Goal: Communication & Community: Ask a question

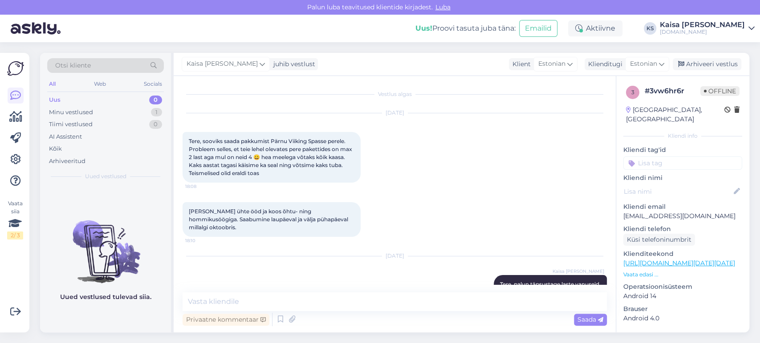
scroll to position [11, 0]
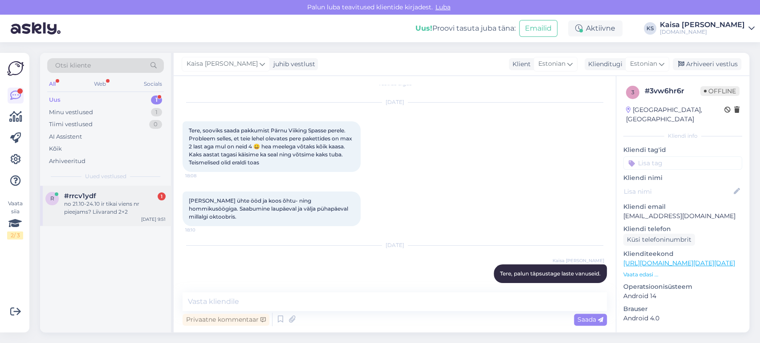
click at [84, 214] on div "no 21.10-24.10 ir tikai viens nr pieejams? Liivarand 2+2" at bounding box center [114, 208] width 101 height 16
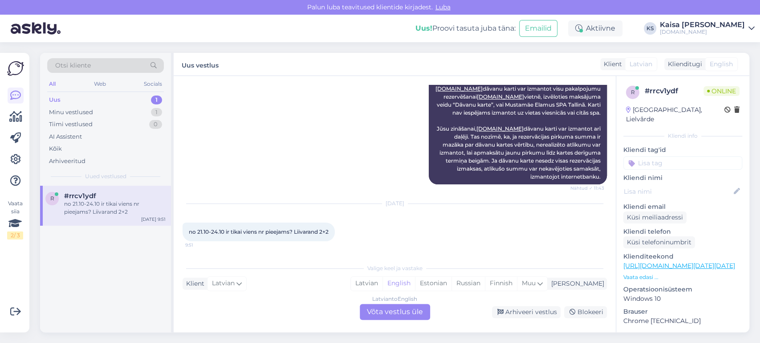
scroll to position [6984, 0]
click at [451, 285] on div "Estonian" at bounding box center [433, 283] width 36 height 13
click at [400, 311] on div "Latvian to Estonian Võta vestlus üle" at bounding box center [395, 312] width 70 height 16
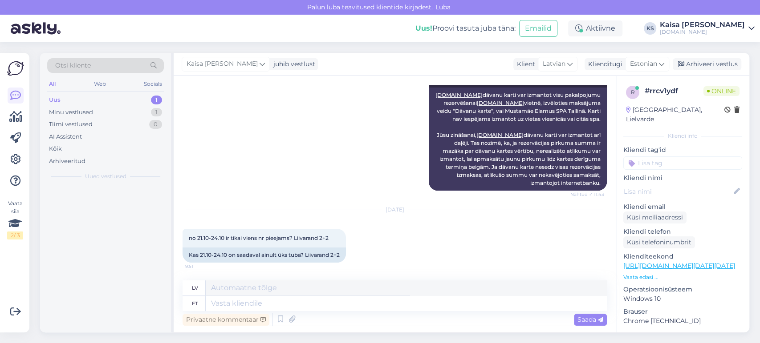
scroll to position [6977, 0]
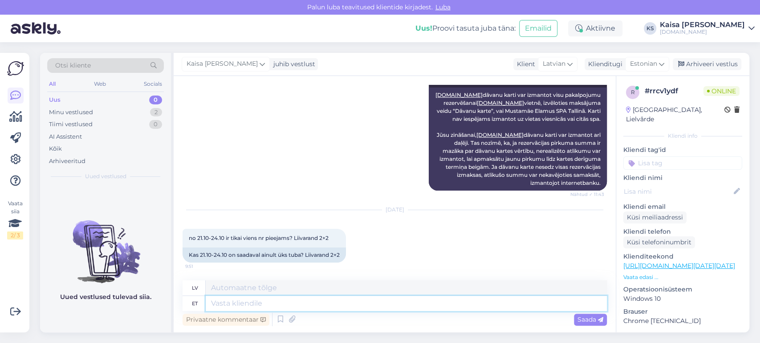
click at [366, 302] on textarea at bounding box center [406, 303] width 401 height 15
type textarea "Te"
type textarea "T"
type textarea "Tere, j"
type textarea "Sveiki,"
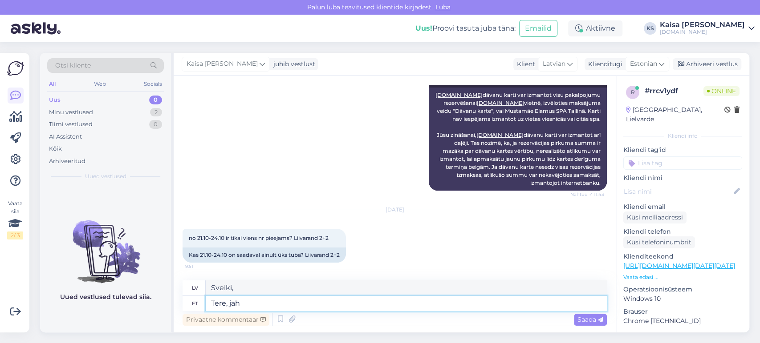
type textarea "Tere, jah"
type textarea "Sveiki, jā"
type textarea "Tere, jah 1 pe"
type textarea "Sveiki, jā 1"
type textarea "Tere, jah 1 peretuba o"
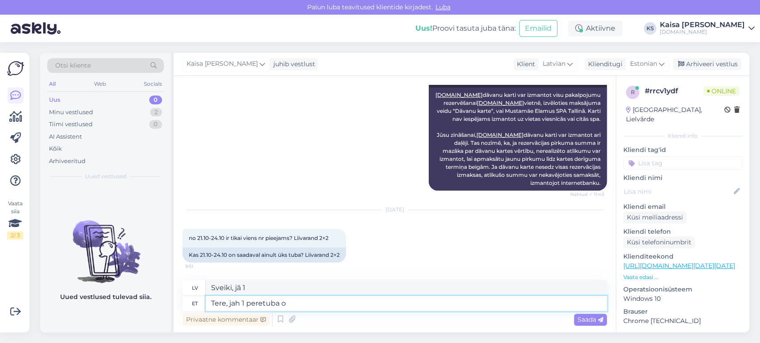
type textarea "Sveiki, jā, 1 ģimenes istaba"
type textarea "Tere, jah 1 peretuba on sa"
type textarea "Sveiki, jā, ir viena ģimenes istaba."
type textarea "Tere, jah 1 peretuba on saadaval ne"
type textarea "Sveiki, jā, ir pieejams 1 ģimenes numurs."
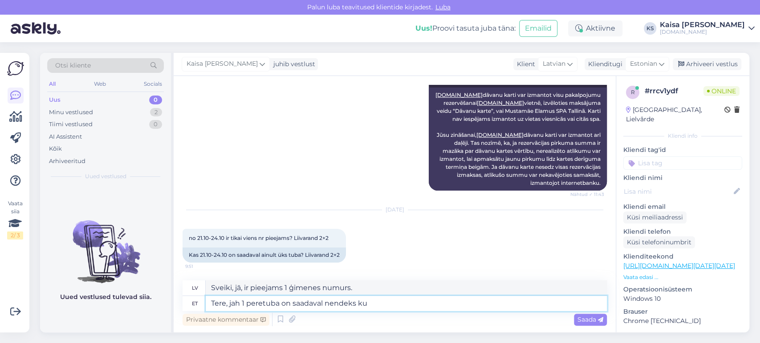
type textarea "Tere, jah 1 peretuba on saadaval nendeks kuu"
type textarea "Sveiki, jā, viņiem ir pieejama viena ģimenes istaba."
type textarea "Tere, jah 1 peretuba on saadaval nendeks kuupäevadeks."
type textarea "Sveiki, jā, šajos datumos ir pieejams 1 ģimenes numurs."
click at [716, 262] on link "[URL][DOMAIN_NAME][DATE][DATE]" at bounding box center [679, 266] width 112 height 8
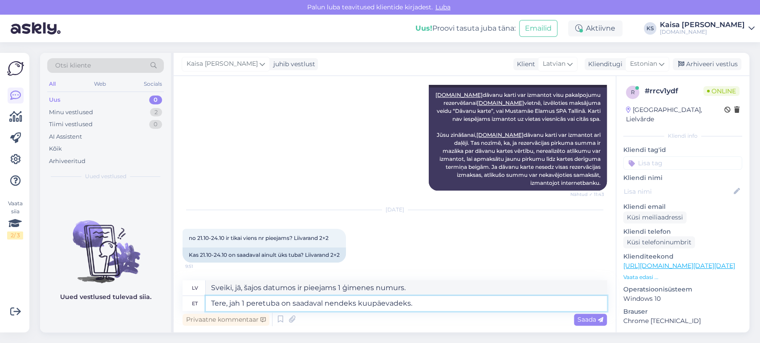
click at [453, 303] on textarea "Tere, jah 1 peretuba on saadaval nendeks kuupäevadeks." at bounding box center [406, 303] width 401 height 15
paste textarea "[URL][DOMAIN_NAME][DATE][DATE]"
type textarea "Tere, jah 1 peretuba on saadaval nendeks kuupäevadeks. [URL][DOMAIN_NAME][DATE]…"
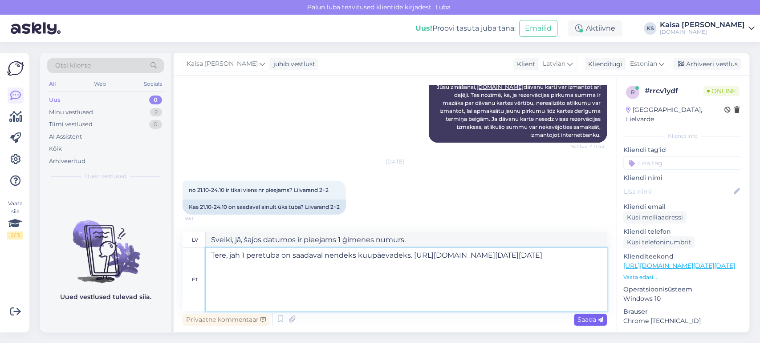
type textarea "Sveiki, jā, šajos datumos ir pieejams 1 ģimenes numurs. [URL][DOMAIN_NAME][DATE…"
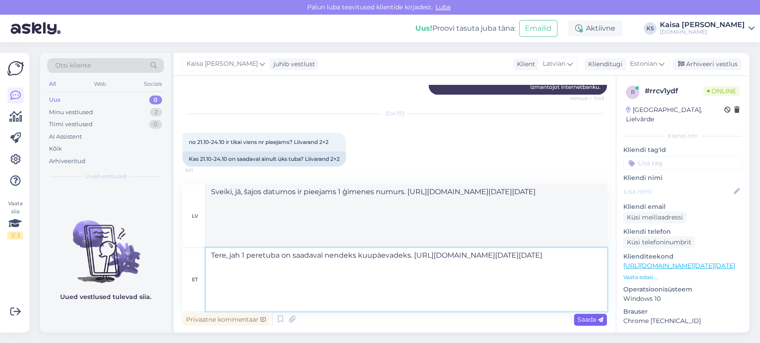
type textarea "Tere, jah 1 peretuba on saadaval nendeks kuupäevadeks. [URL][DOMAIN_NAME][DATE]…"
click at [587, 320] on span "Saada" at bounding box center [590, 320] width 26 height 8
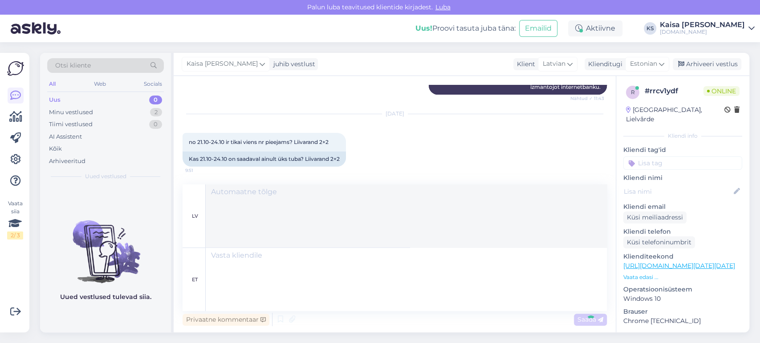
scroll to position [7223, 0]
